Goal: Task Accomplishment & Management: Manage account settings

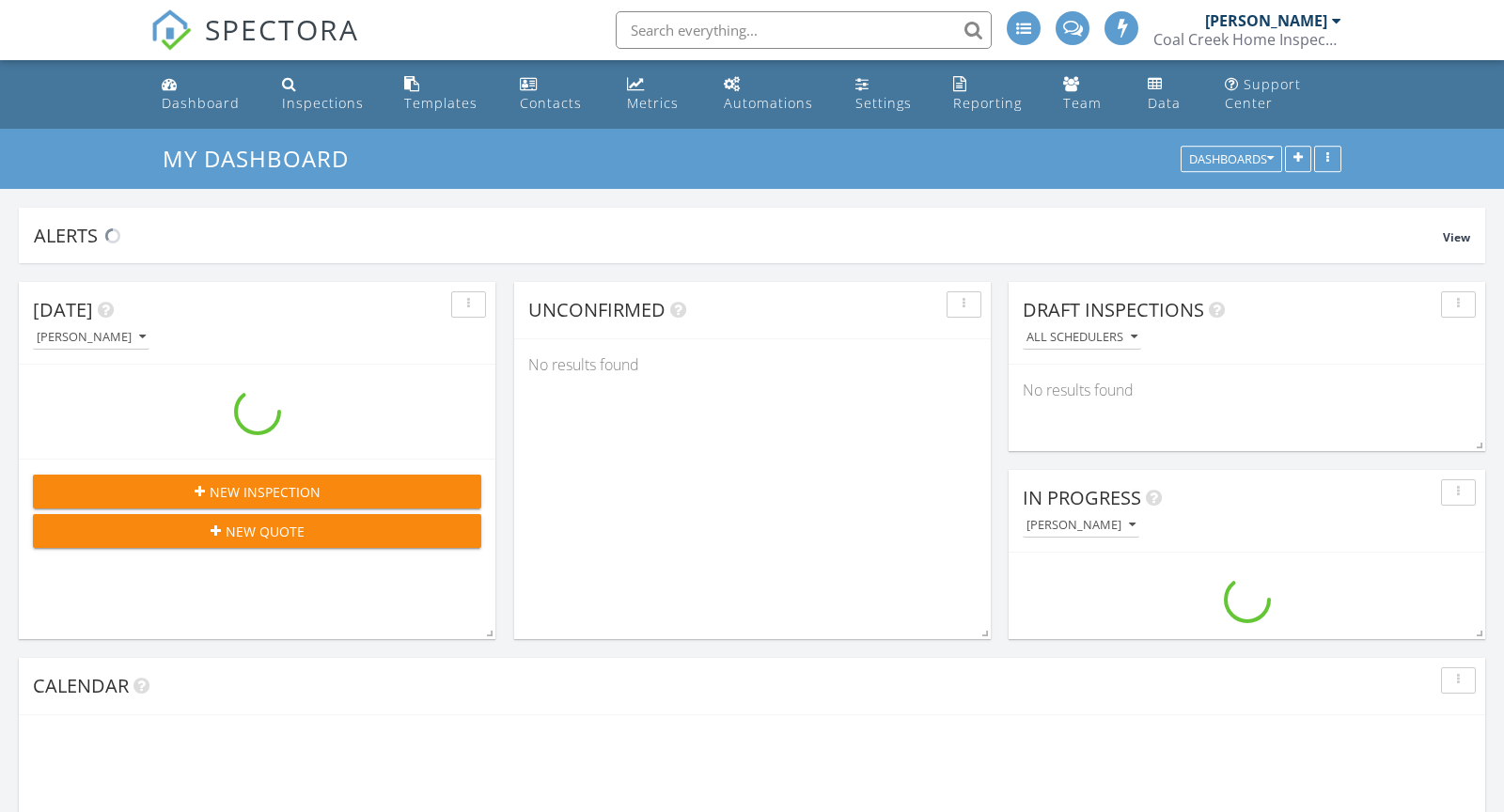
scroll to position [1993, 1505]
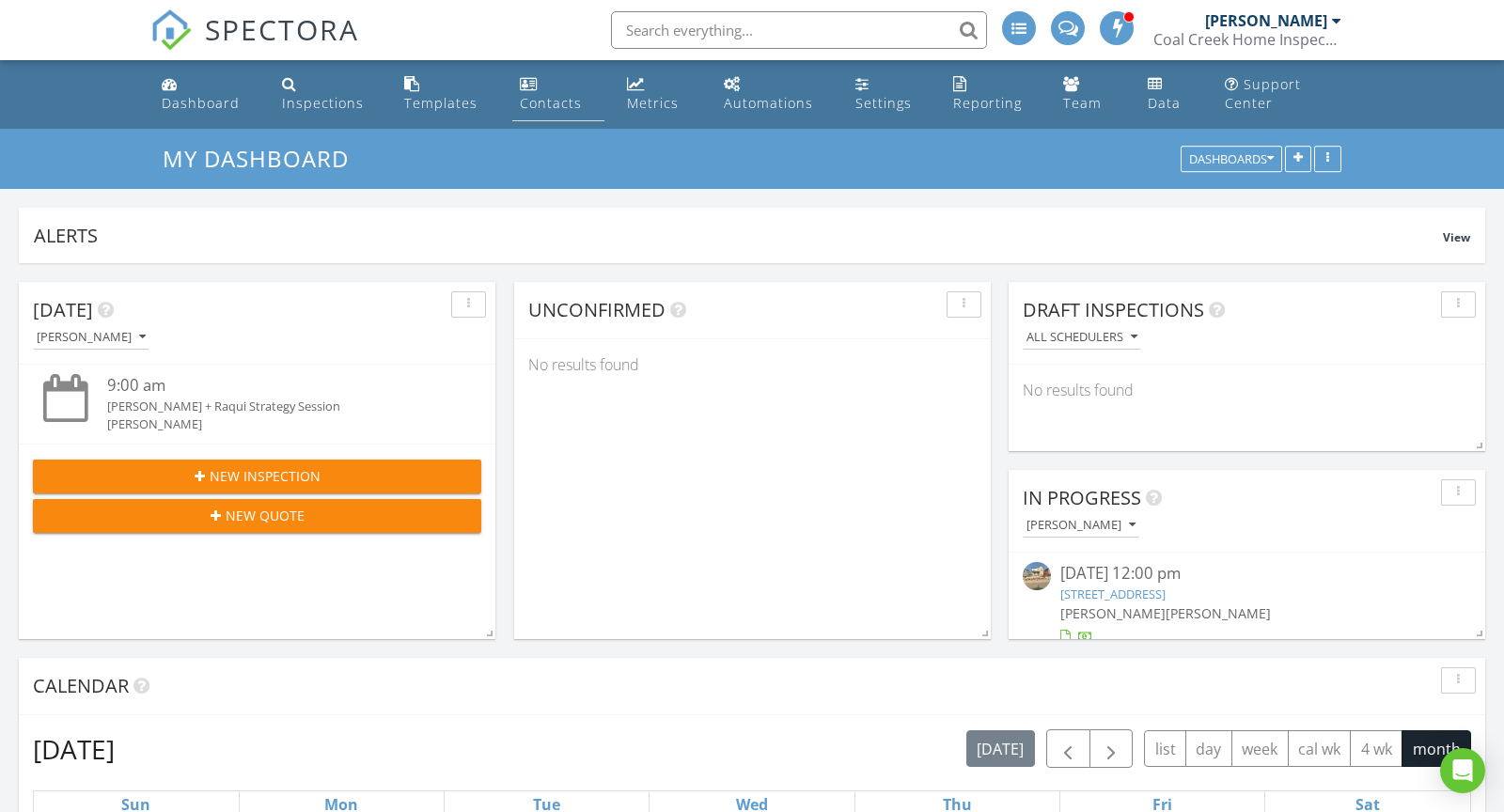
click at [540, 88] on link "Contacts" at bounding box center [558, 94] width 92 height 54
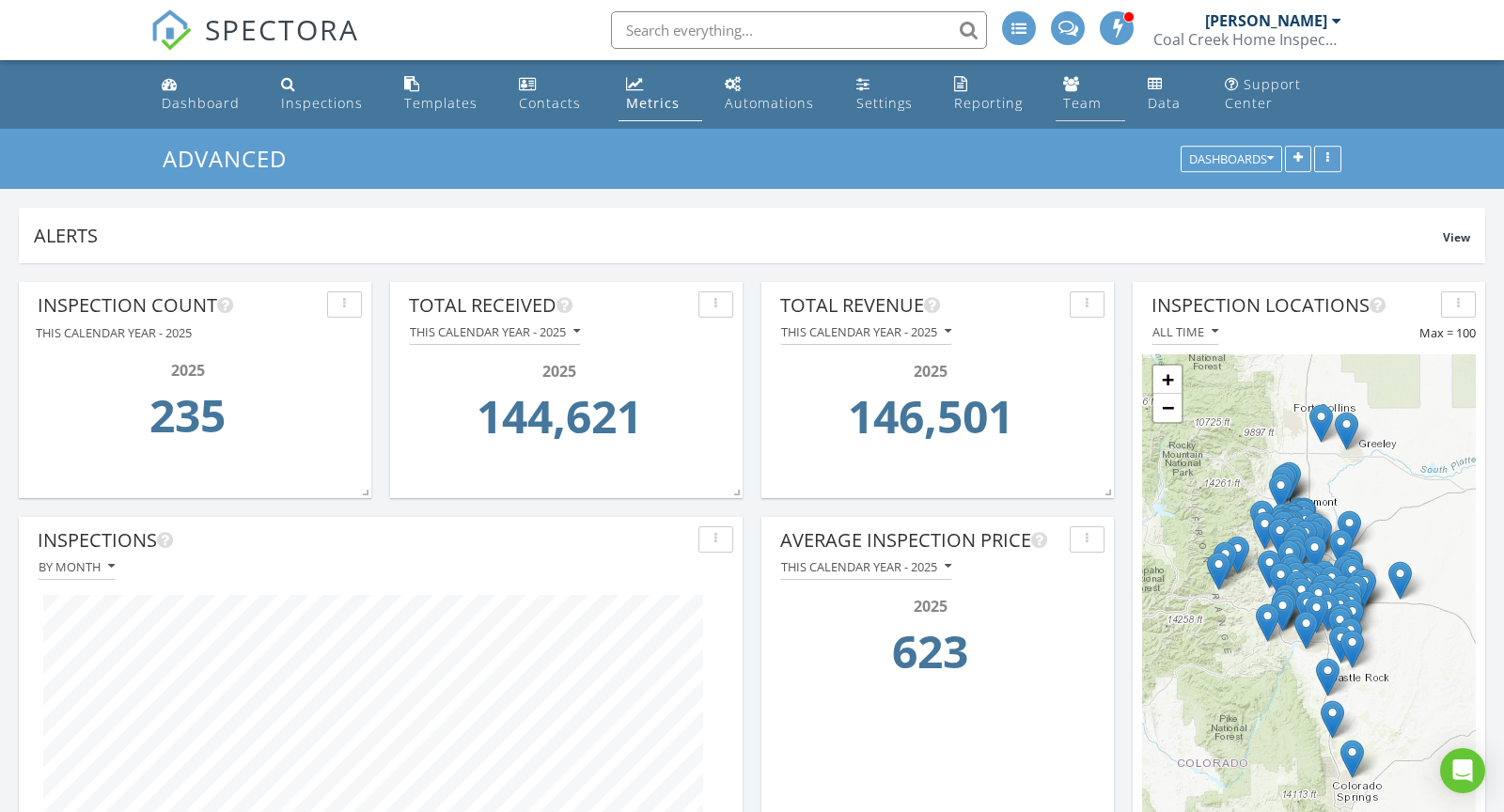
click at [1077, 114] on link "Team" at bounding box center [1090, 94] width 70 height 54
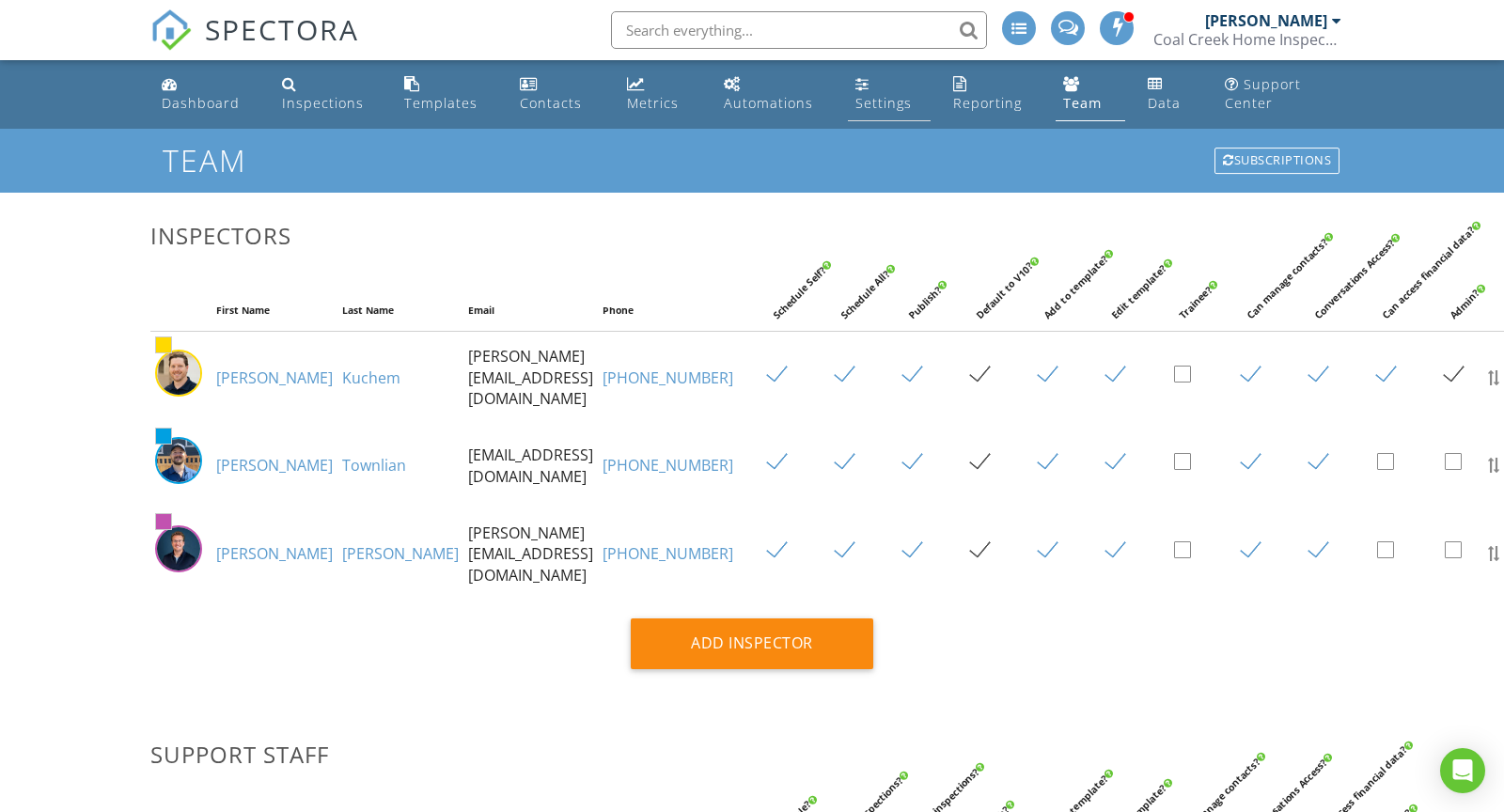
click at [909, 93] on link "Settings" at bounding box center [889, 94] width 84 height 54
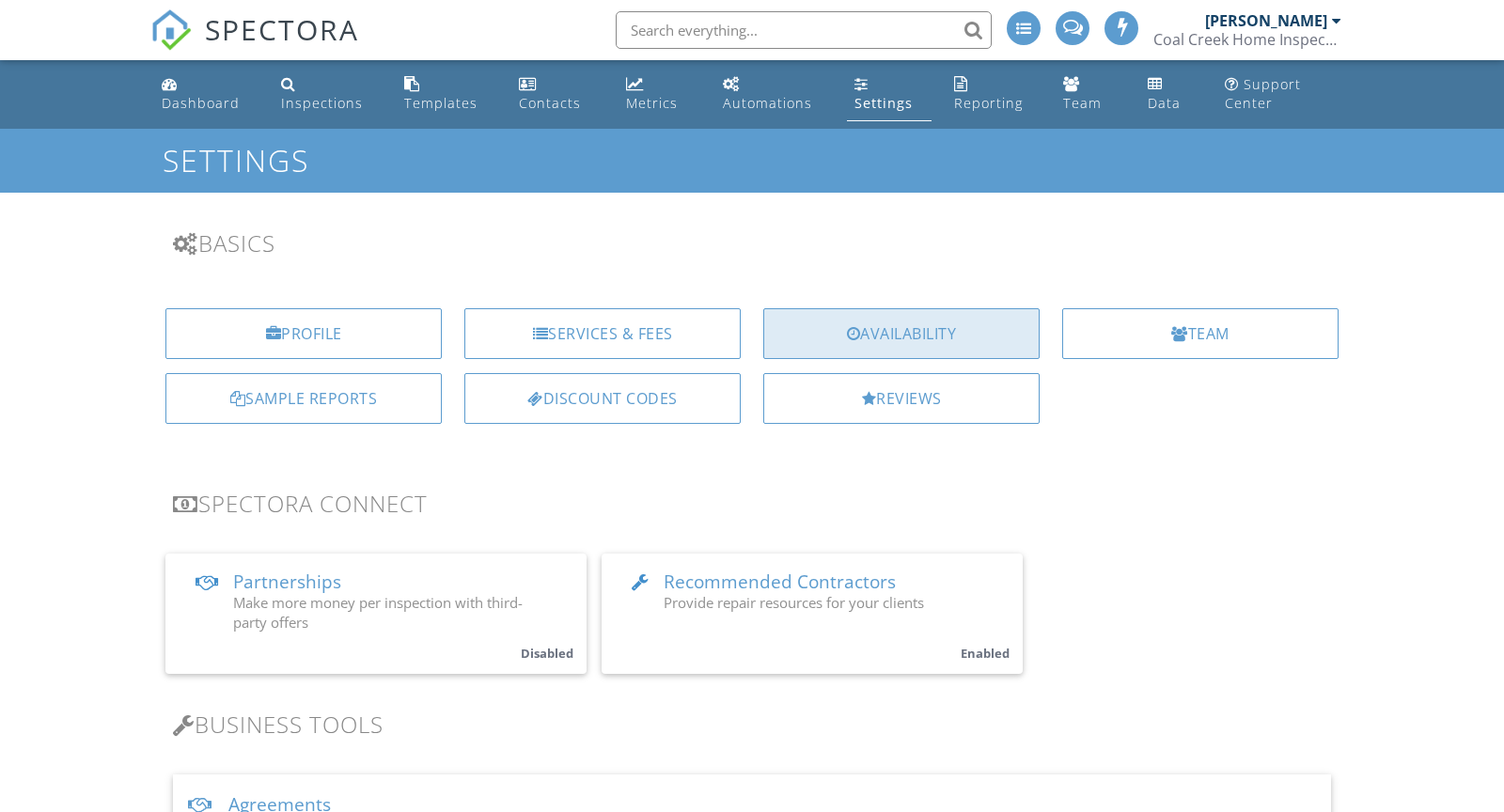
click at [928, 329] on div "Availability" at bounding box center [901, 334] width 276 height 51
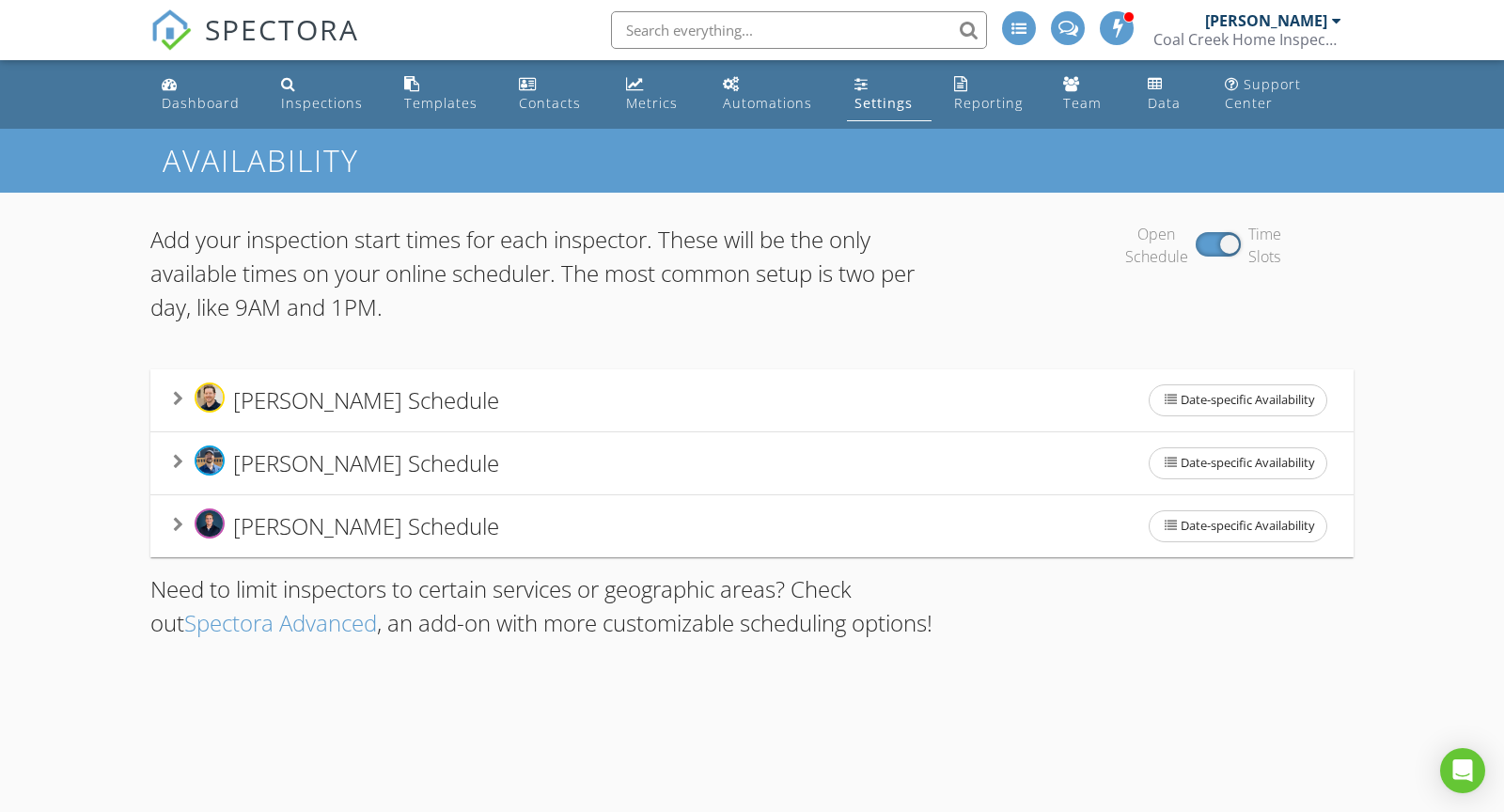
click at [964, 409] on div "Anthony Kuchem's Schedule Date-specific Availability" at bounding box center [752, 400] width 1158 height 39
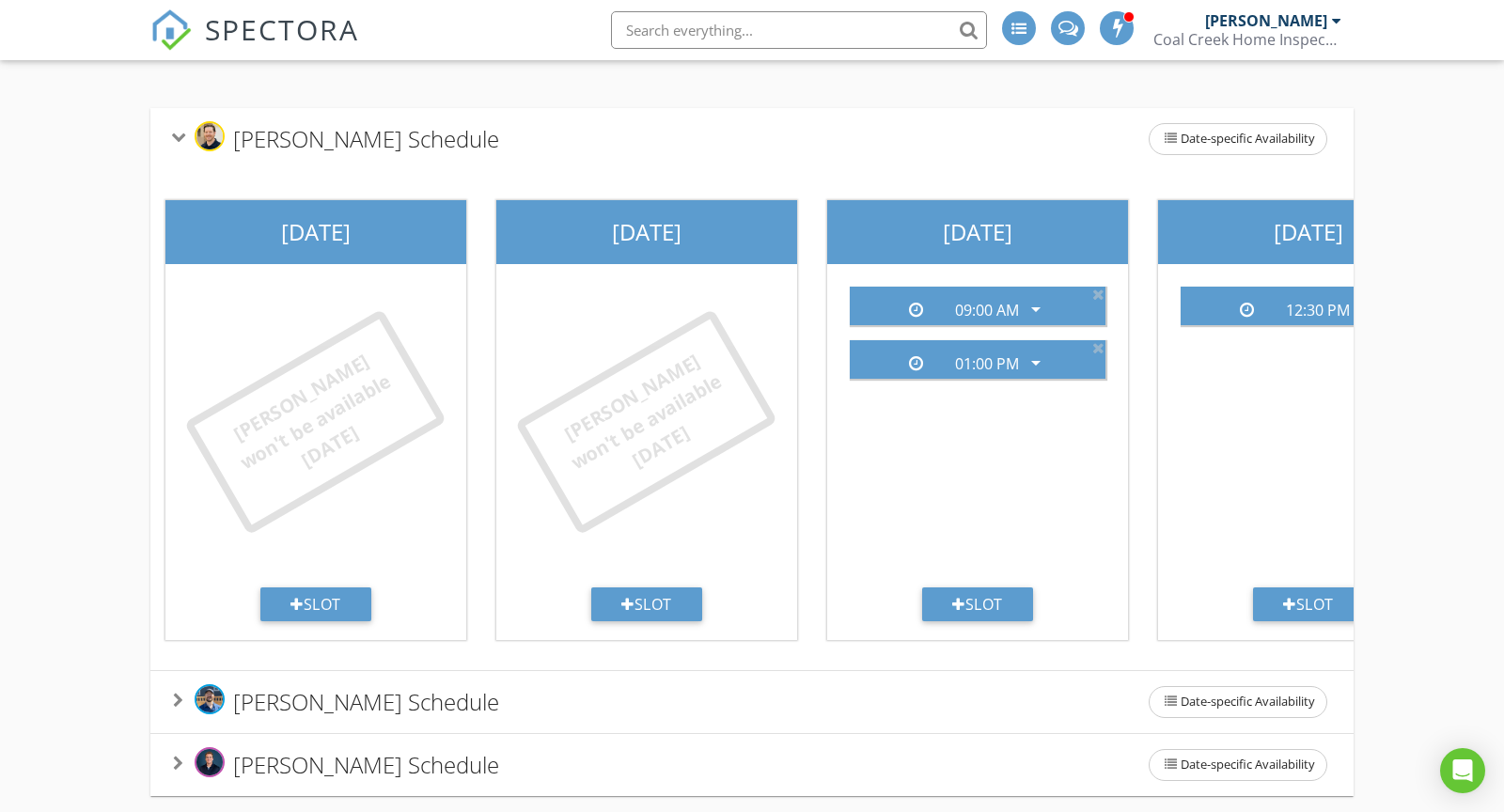
scroll to position [367, 0]
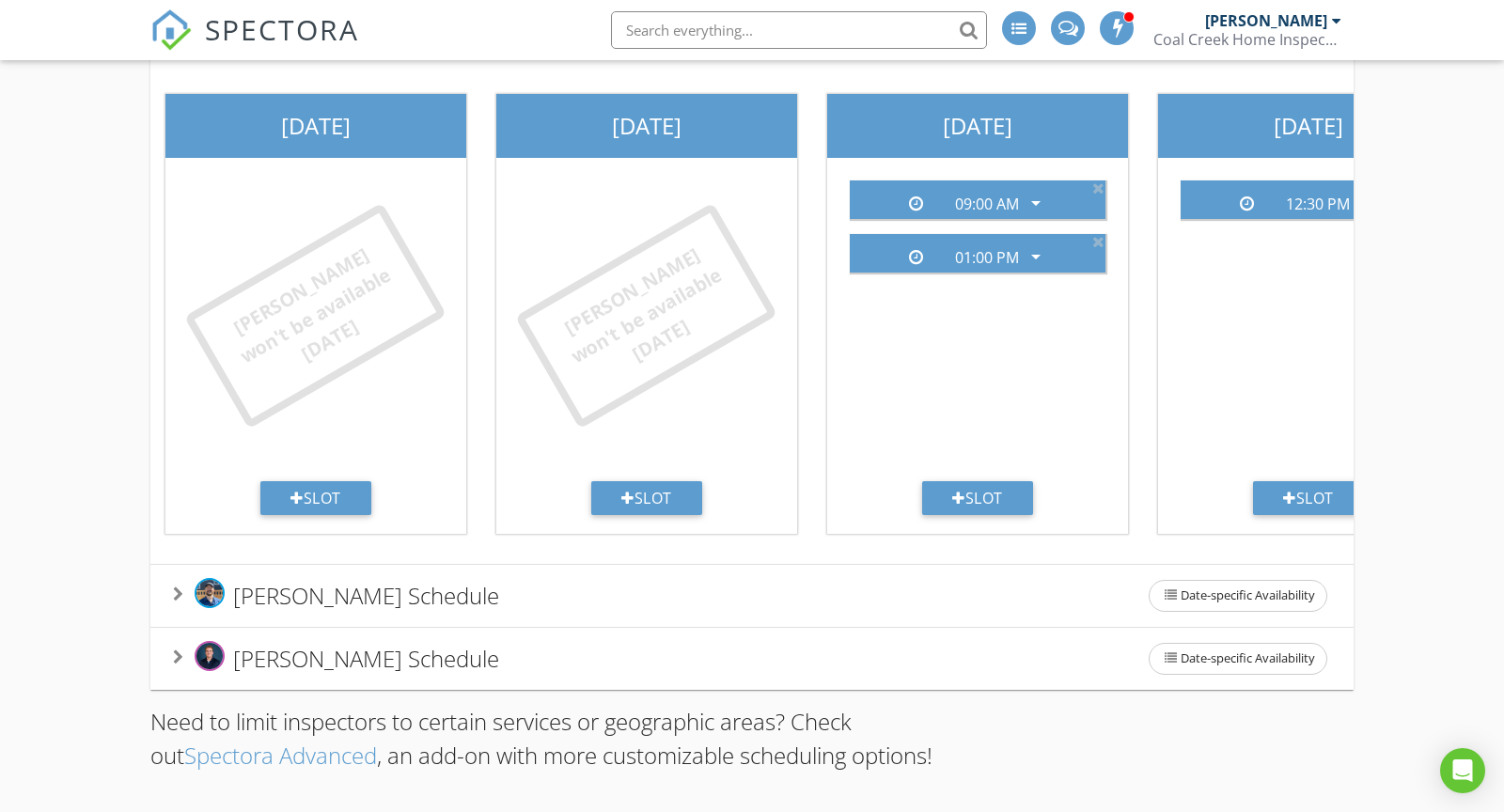
click at [306, 752] on link "Spectora Advanced" at bounding box center [280, 755] width 193 height 31
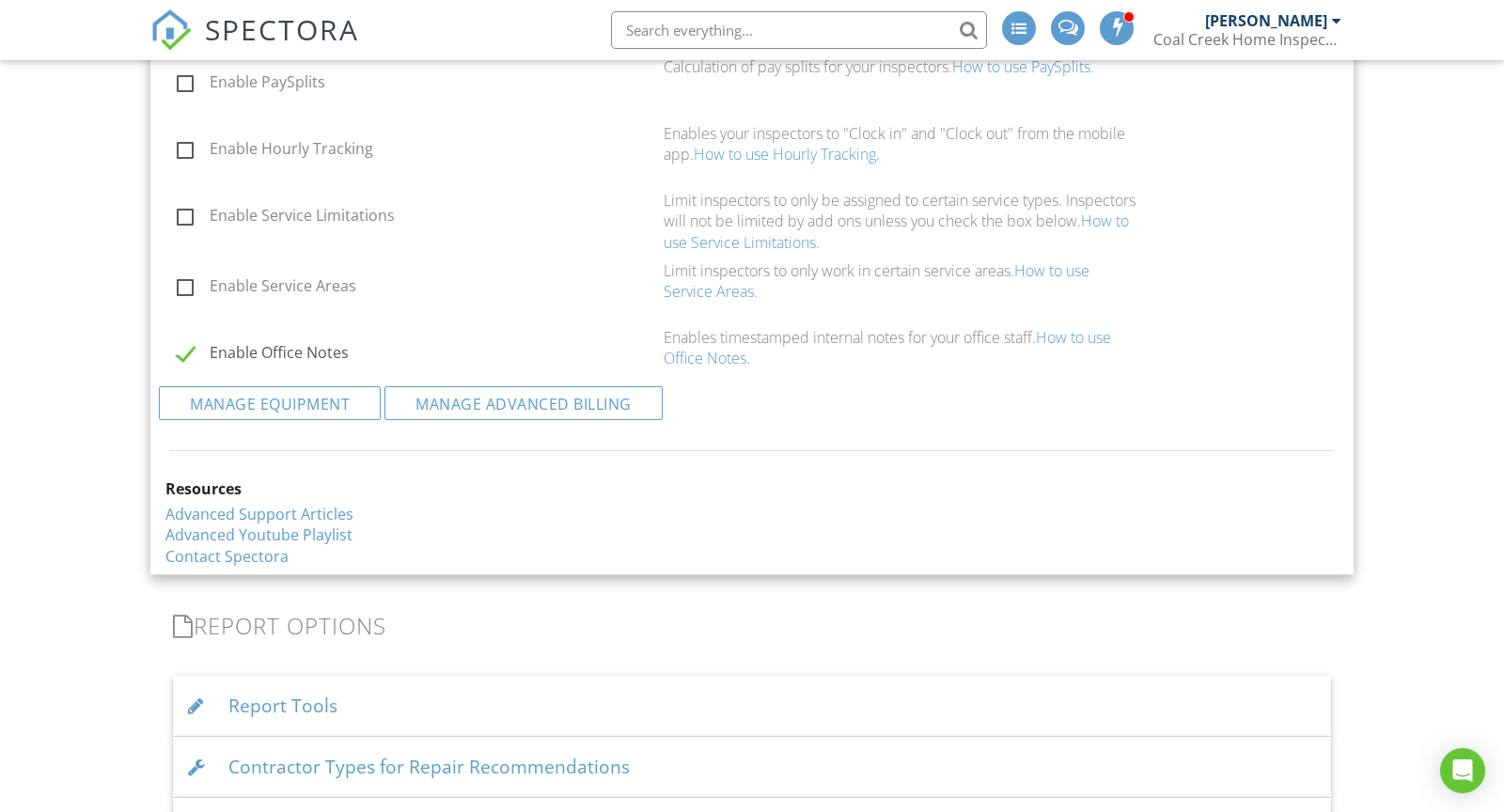
scroll to position [2177, 0]
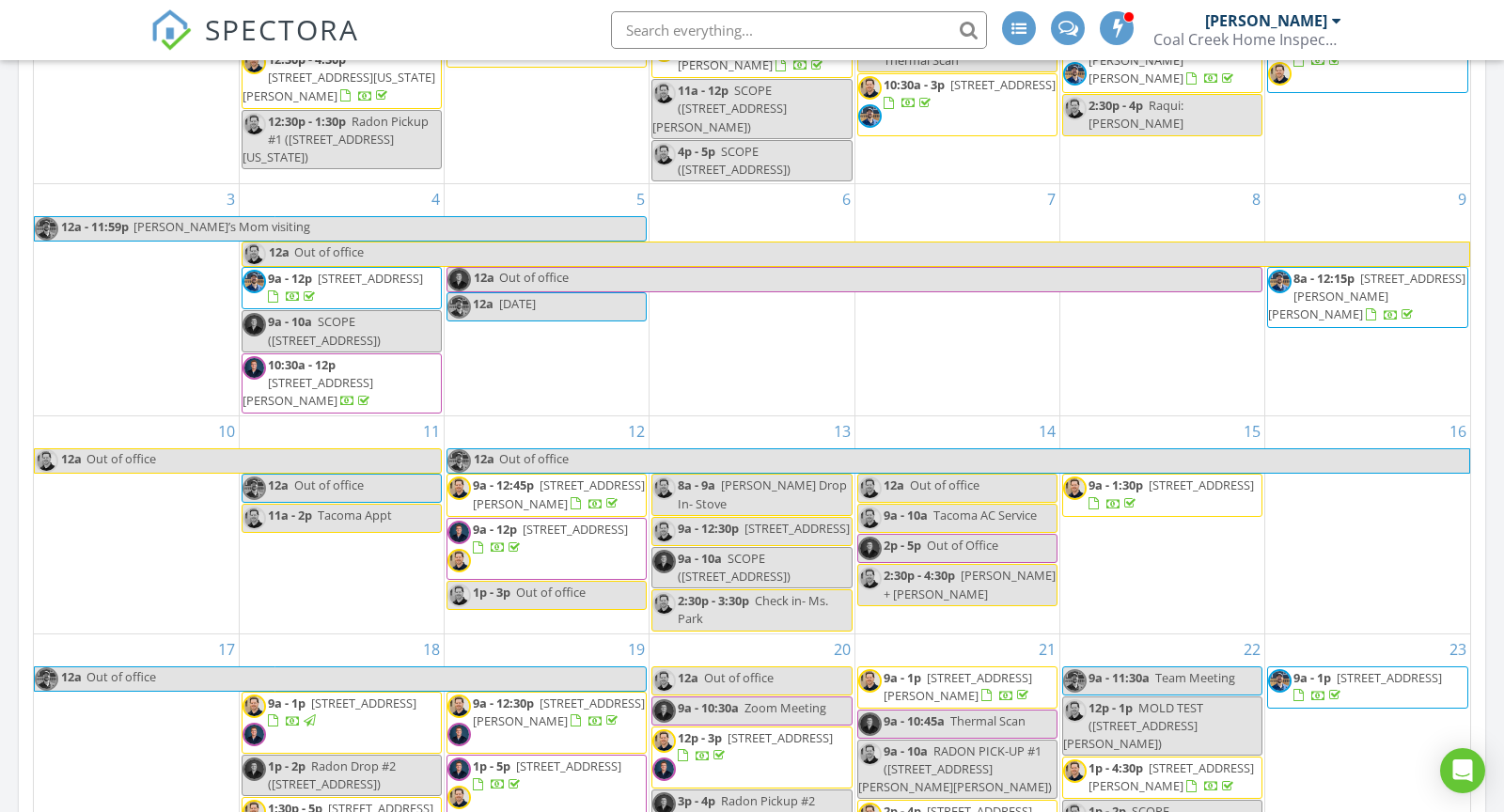
scroll to position [383, 0]
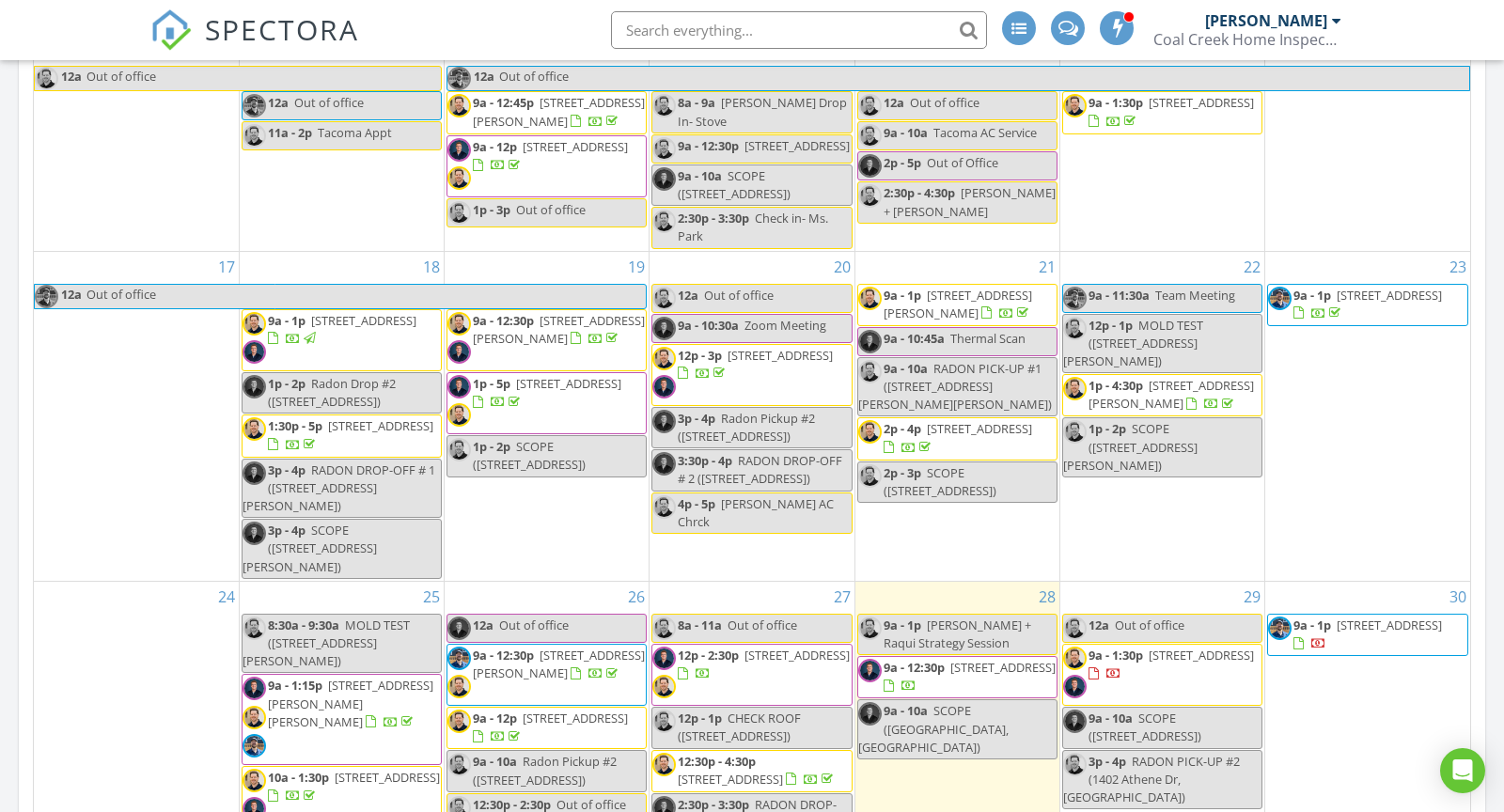
click at [997, 659] on span "[STREET_ADDRESS]" at bounding box center [1003, 667] width 105 height 17
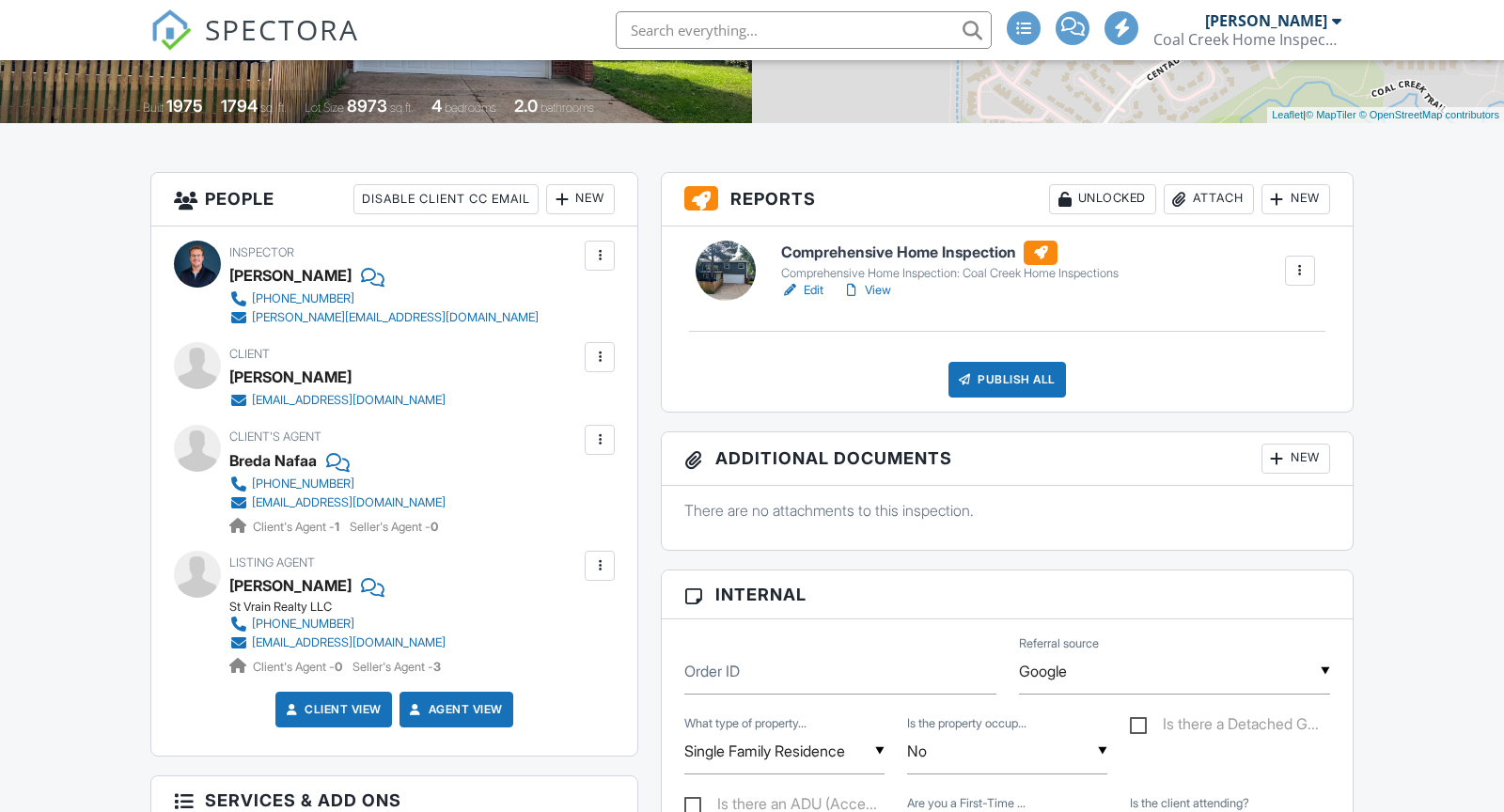
scroll to position [398, 0]
click at [597, 196] on div "New" at bounding box center [580, 199] width 69 height 30
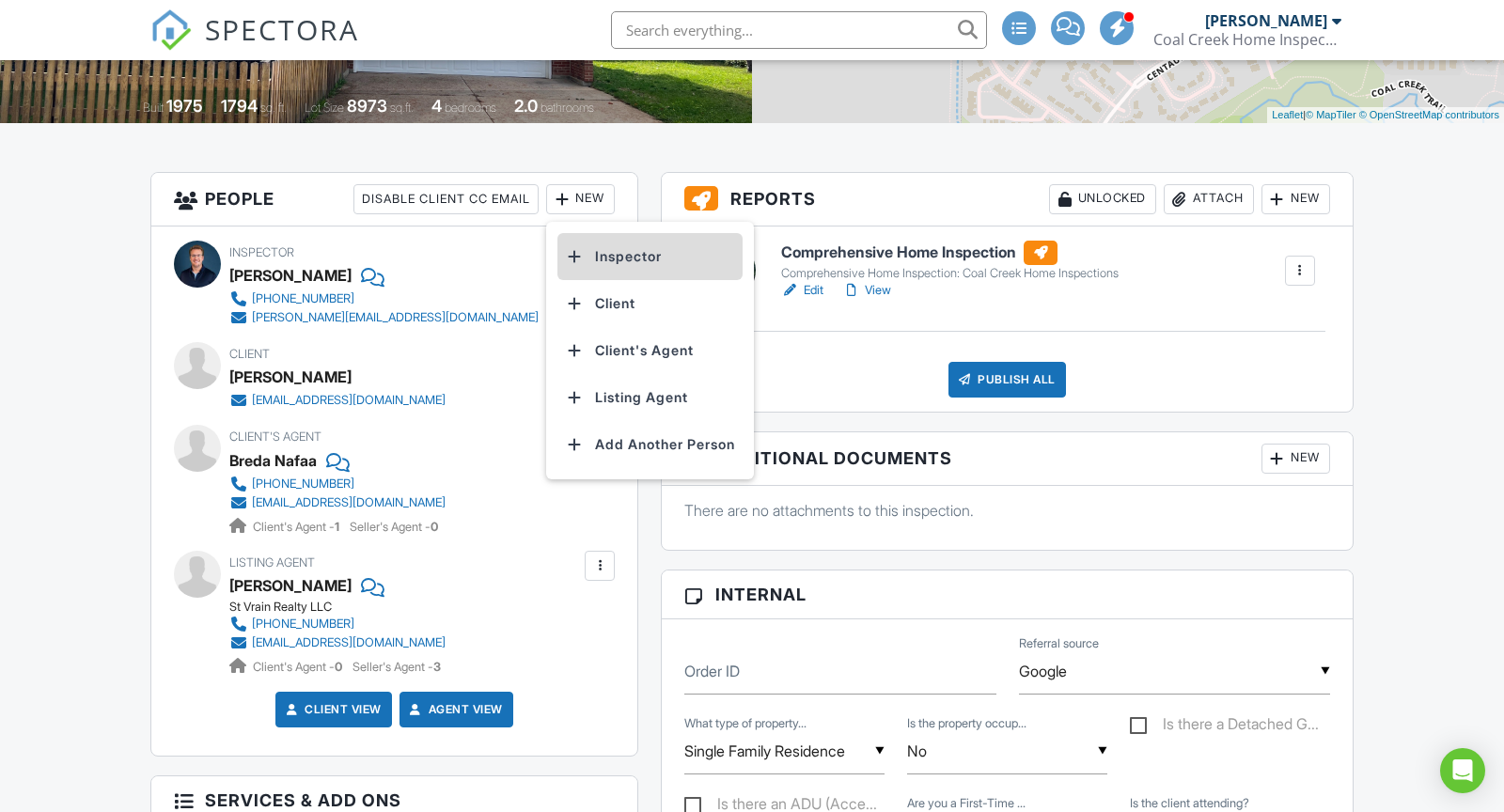
click at [592, 267] on li "Inspector" at bounding box center [650, 257] width 185 height 47
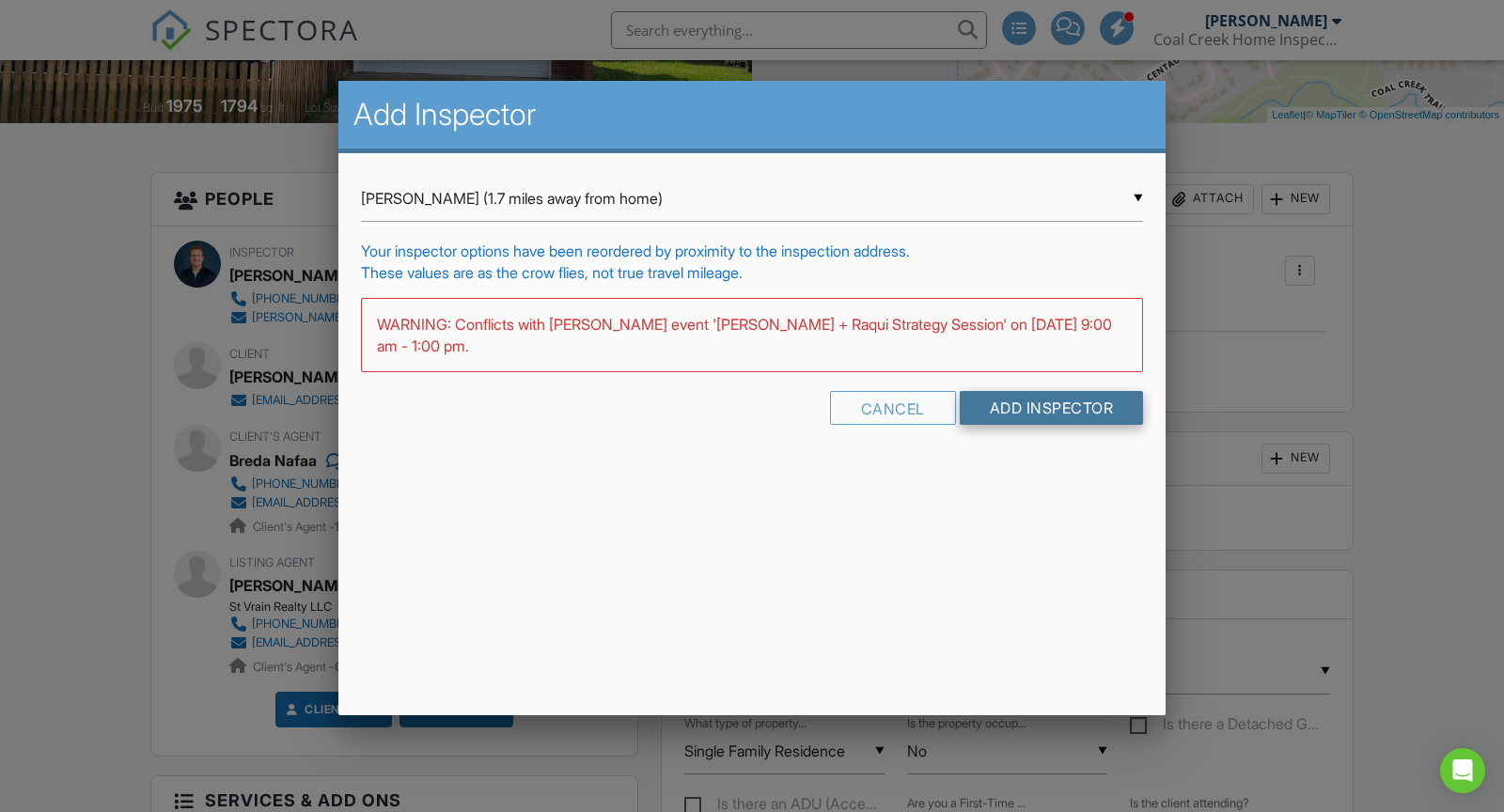
click at [1048, 410] on input "Add Inspector" at bounding box center [1052, 408] width 184 height 34
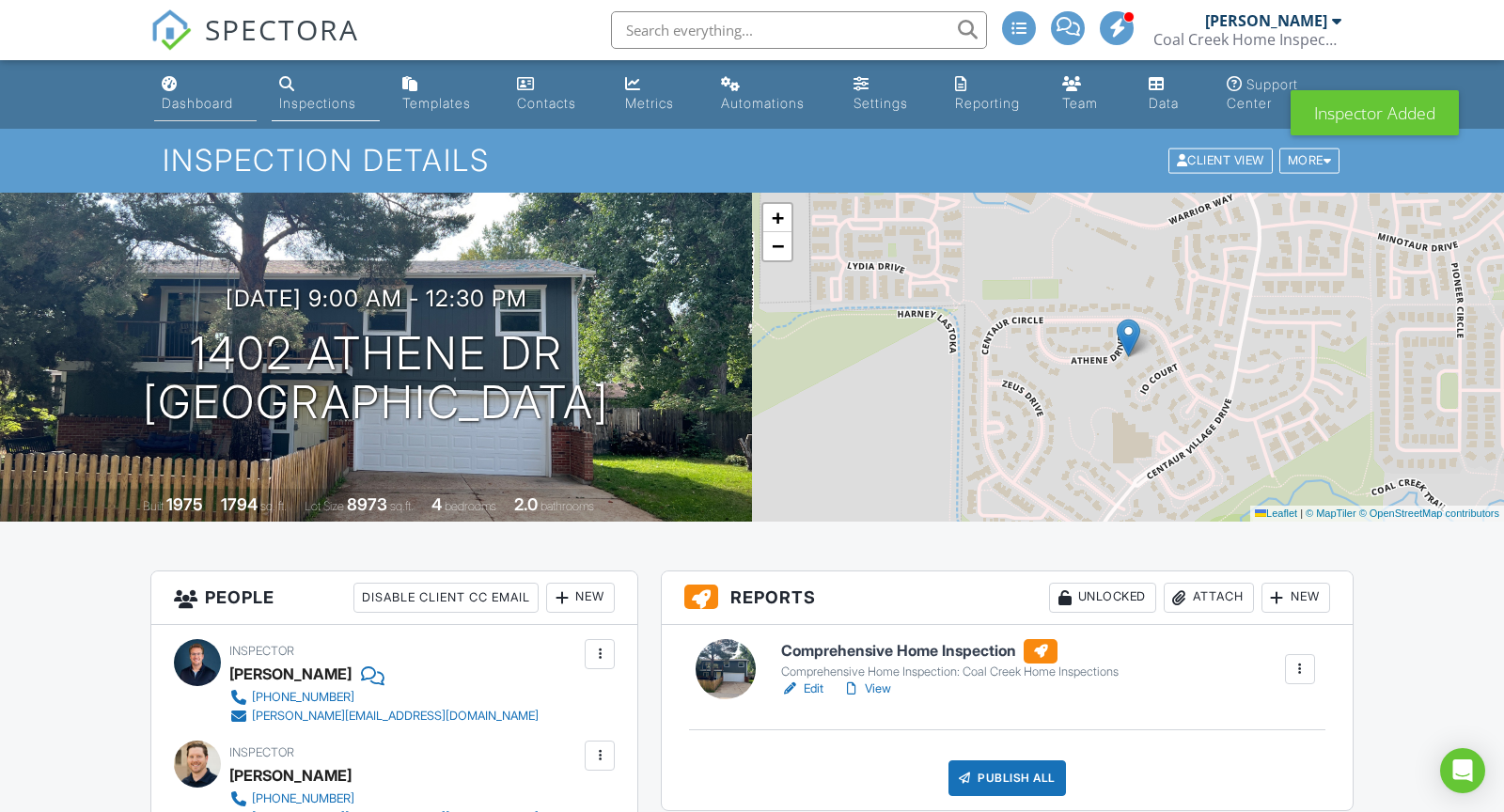
click at [187, 105] on div "Dashboard" at bounding box center [197, 102] width 71 height 16
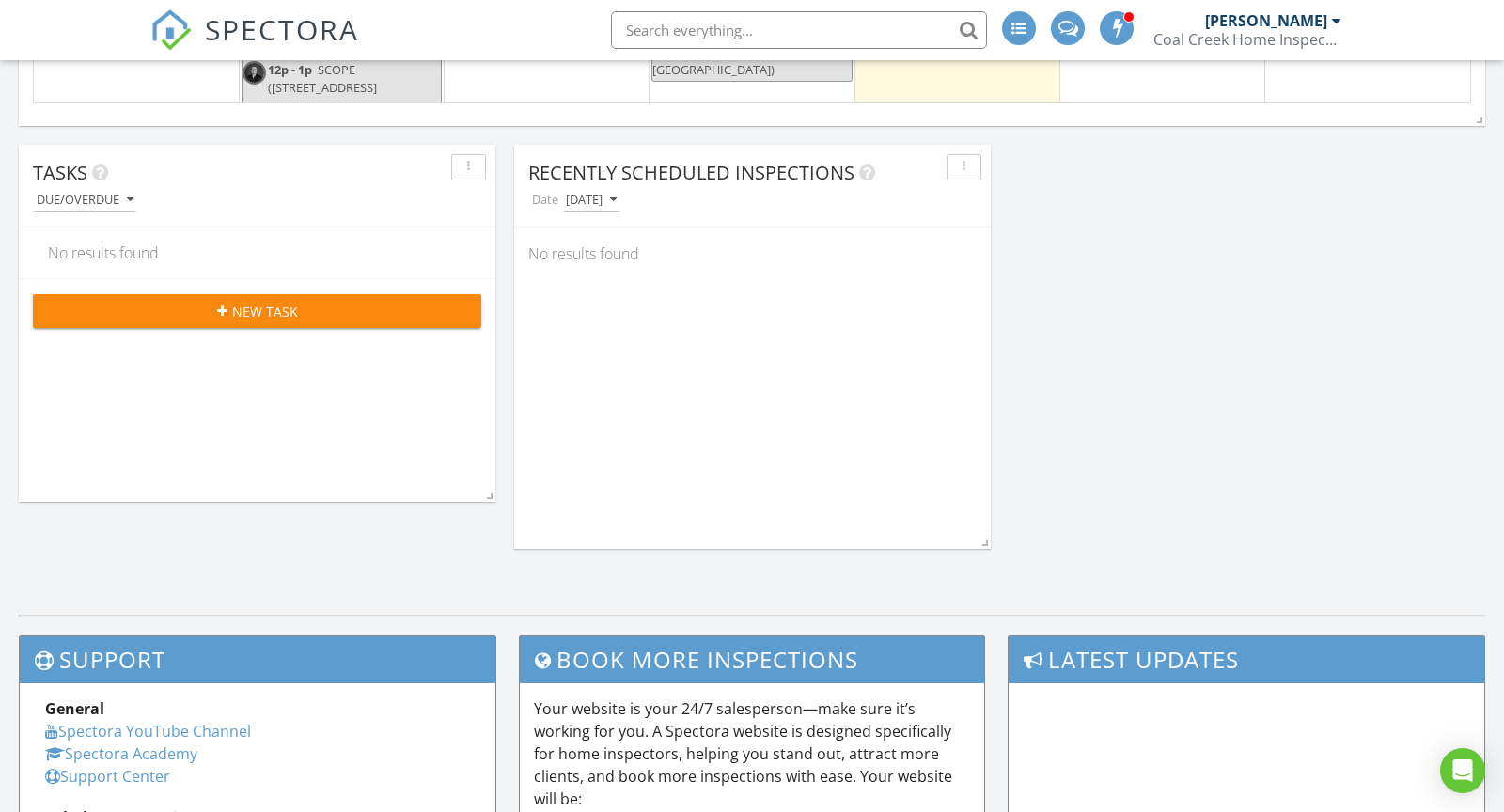
scroll to position [1657, 0]
